Goal: Share content

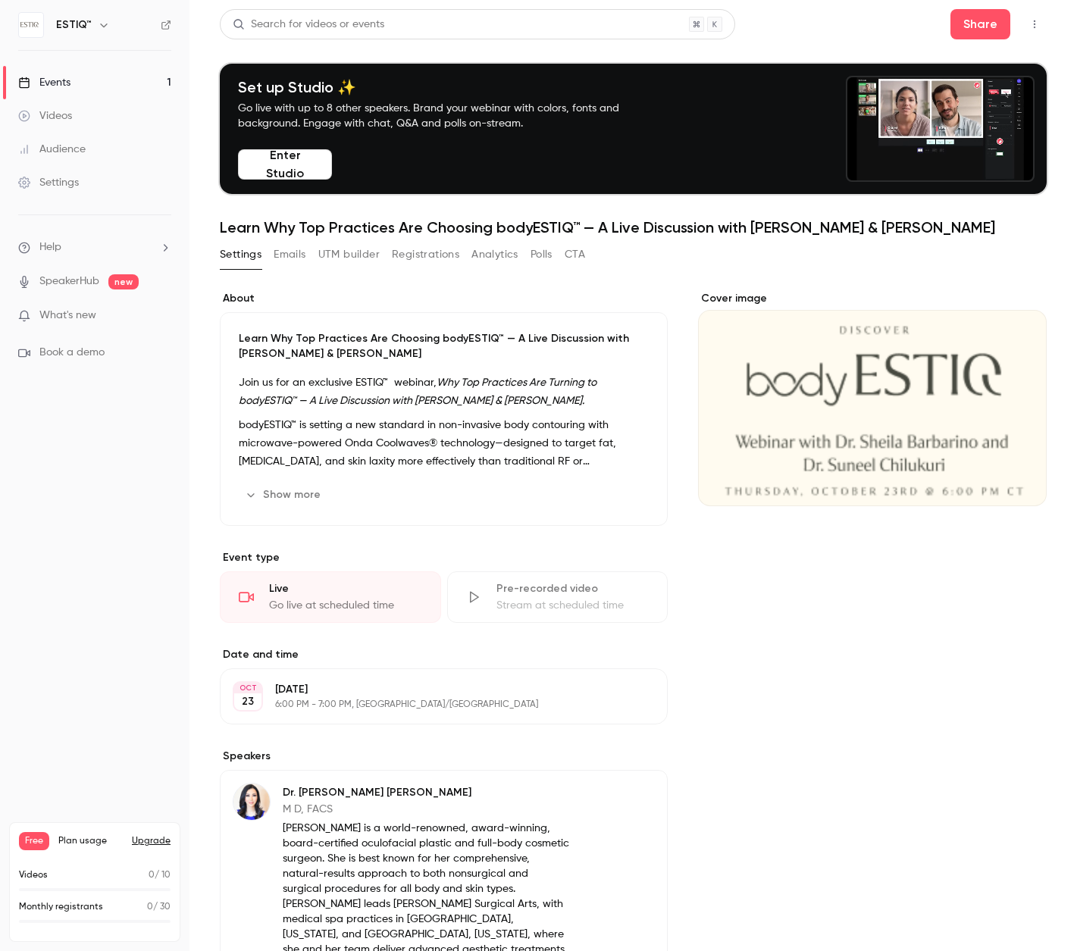
scroll to position [80, 0]
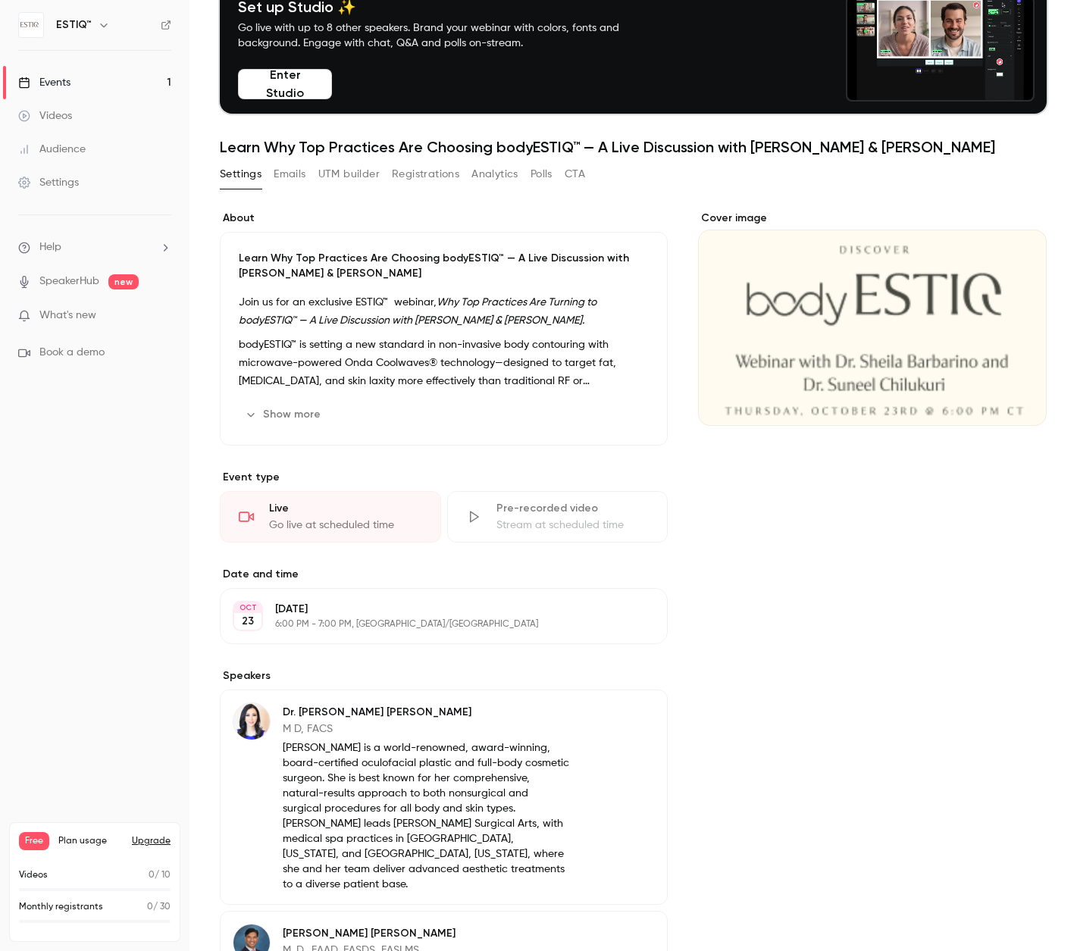
click at [956, 212] on div "Cover image" at bounding box center [872, 318] width 349 height 215
click at [0, 0] on input "Cover image" at bounding box center [0, 0] width 0 height 0
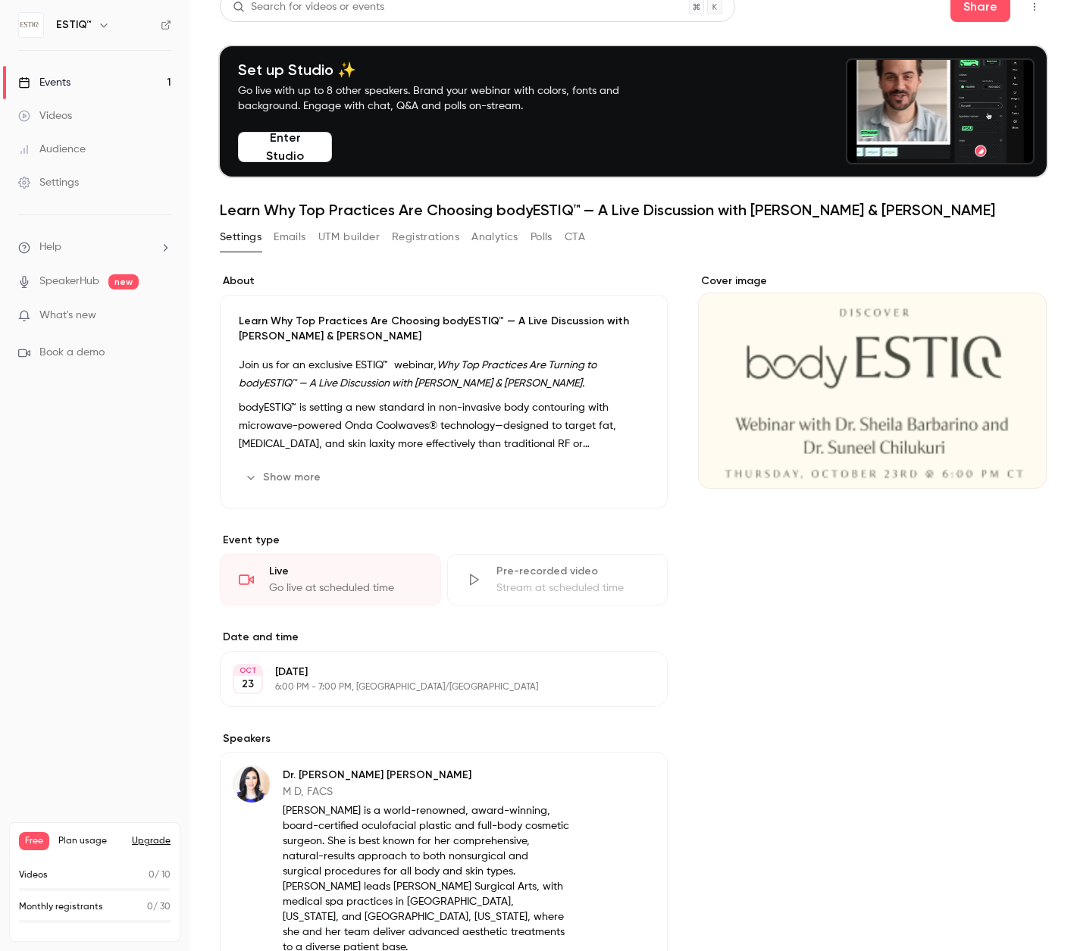
scroll to position [0, 0]
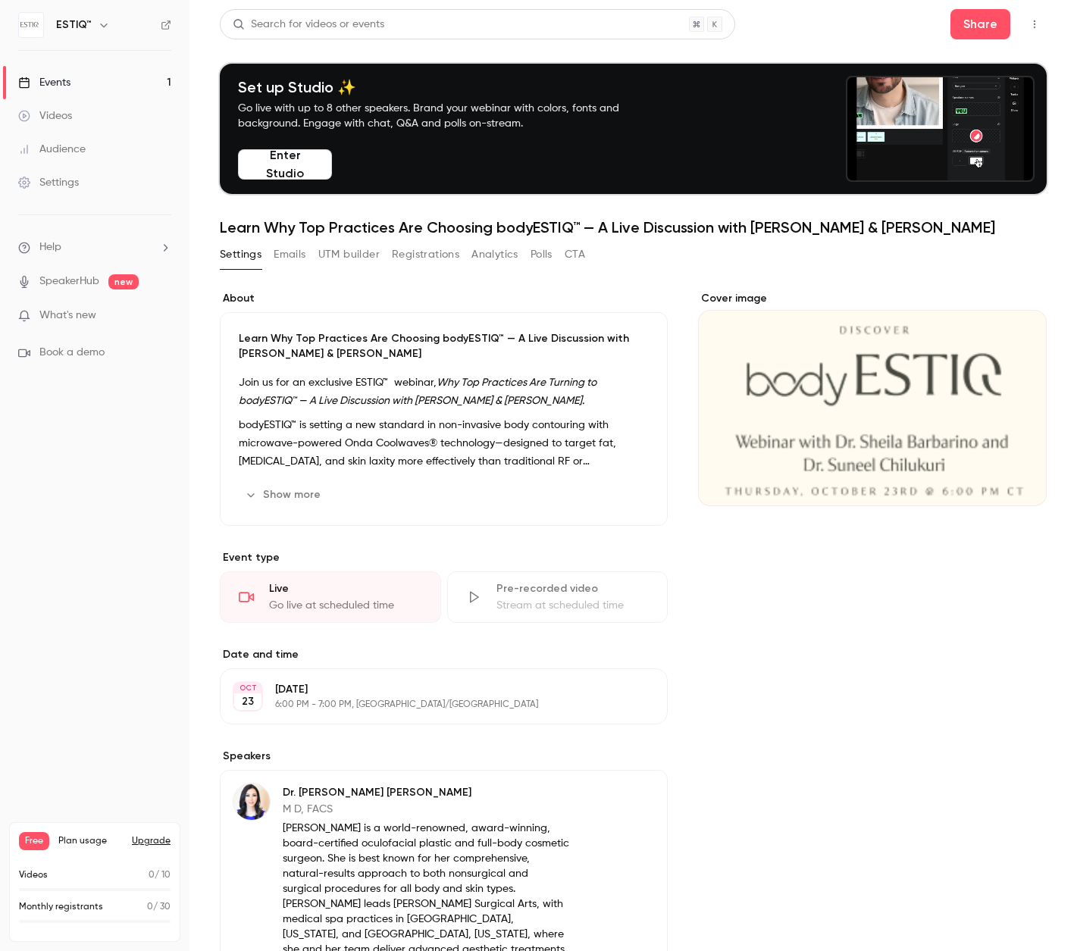
click at [130, 78] on link "Events 1" at bounding box center [94, 82] width 189 height 33
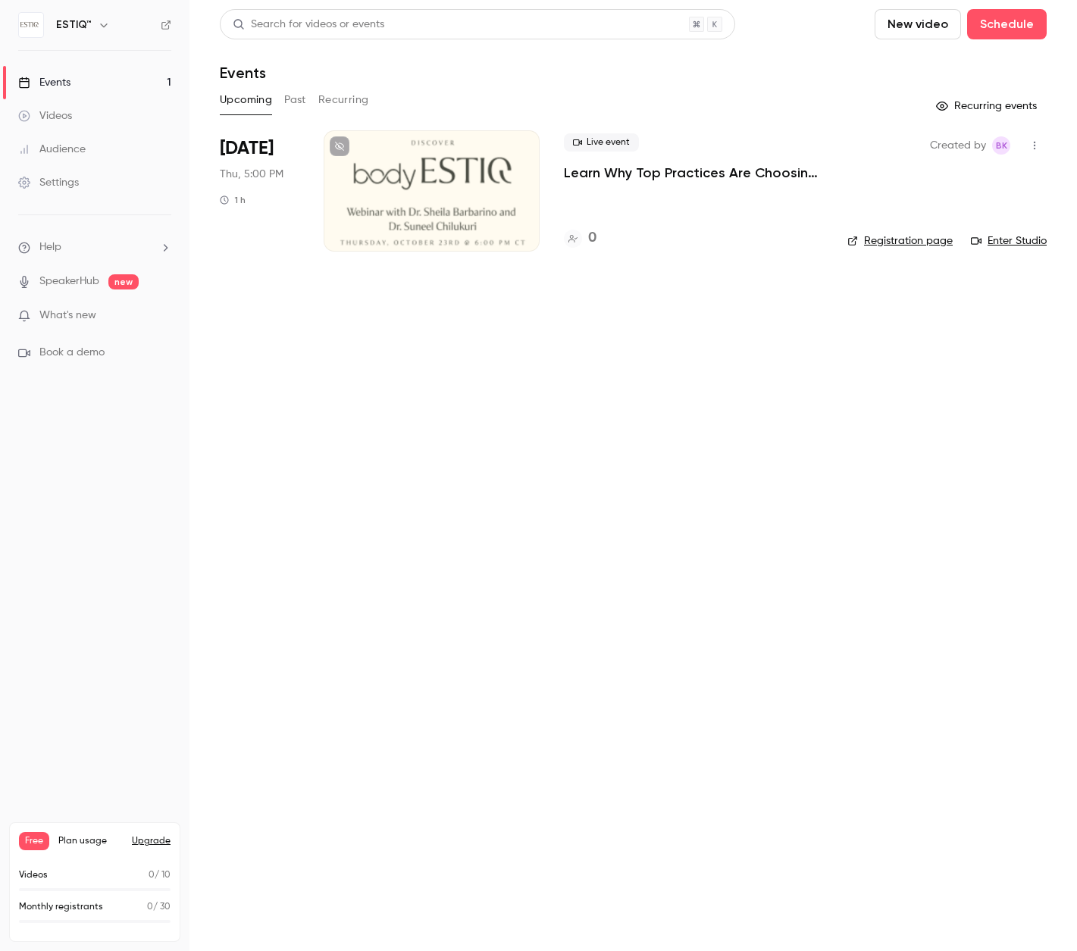
click at [455, 225] on div at bounding box center [432, 190] width 216 height 121
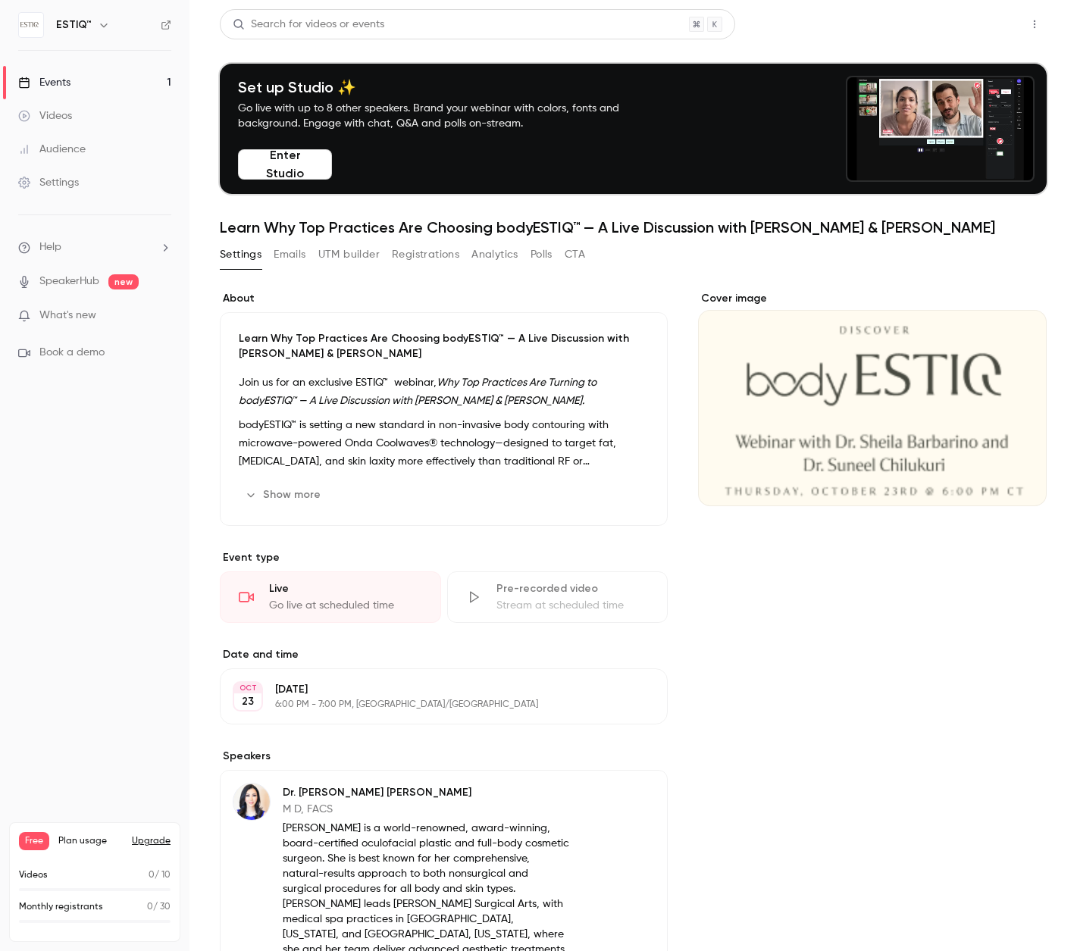
click at [974, 20] on button "Share" at bounding box center [980, 24] width 60 height 30
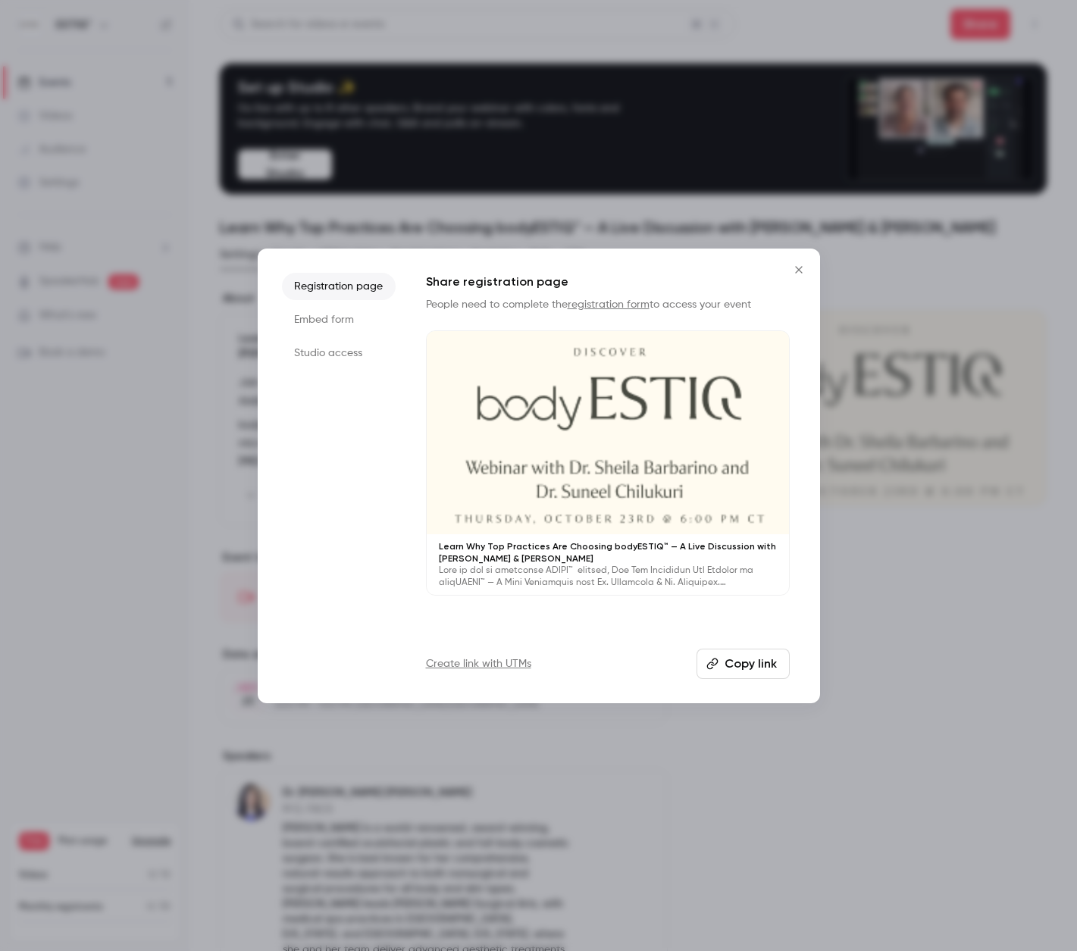
click at [732, 661] on button "Copy link" at bounding box center [742, 664] width 93 height 30
click at [793, 271] on icon "Close" at bounding box center [799, 270] width 18 height 12
